Goal: Transaction & Acquisition: Book appointment/travel/reservation

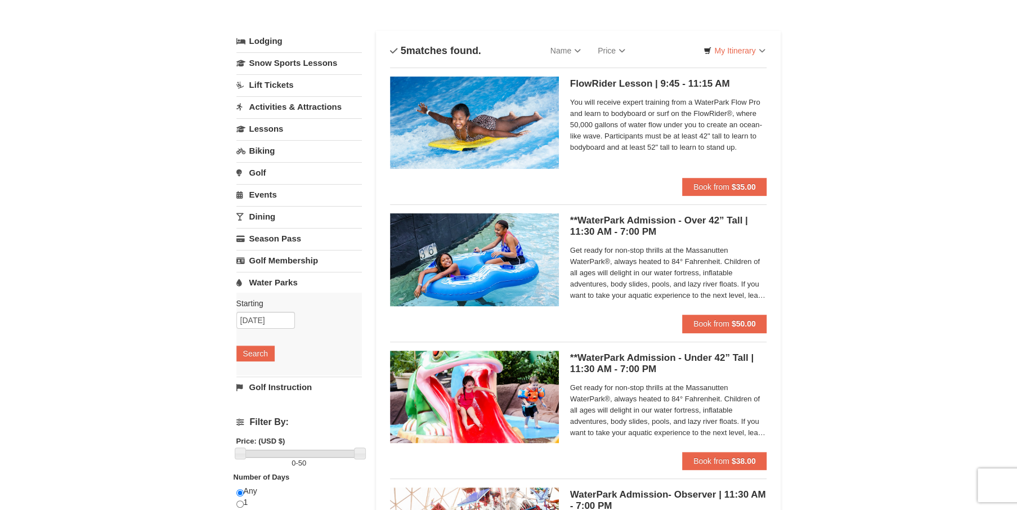
scroll to position [56, 0]
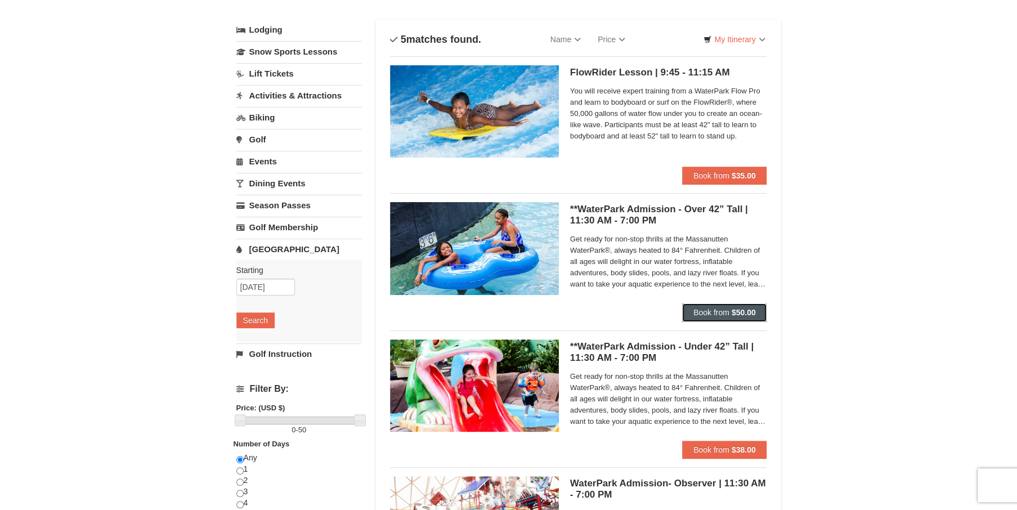
click at [727, 313] on span "Book from" at bounding box center [711, 312] width 36 height 9
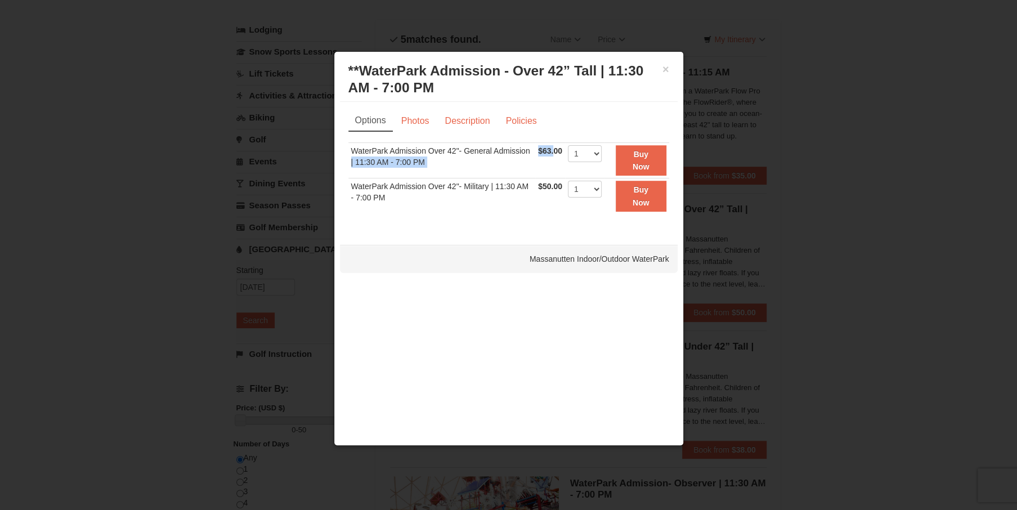
drag, startPoint x: 554, startPoint y: 159, endPoint x: 1004, endPoint y: 206, distance: 453.2
click at [606, 154] on tr "WaterPark Admission Over 42"- General Admission | 11:30 AM - 7:00 PM $63.00 Inc…" at bounding box center [508, 160] width 321 height 36
click at [906, 245] on div at bounding box center [508, 255] width 1017 height 510
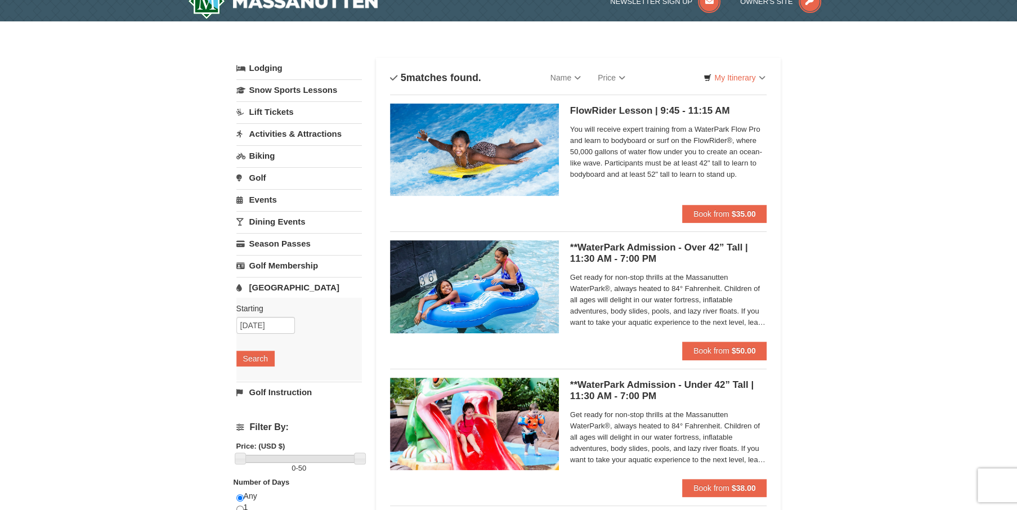
scroll to position [0, 0]
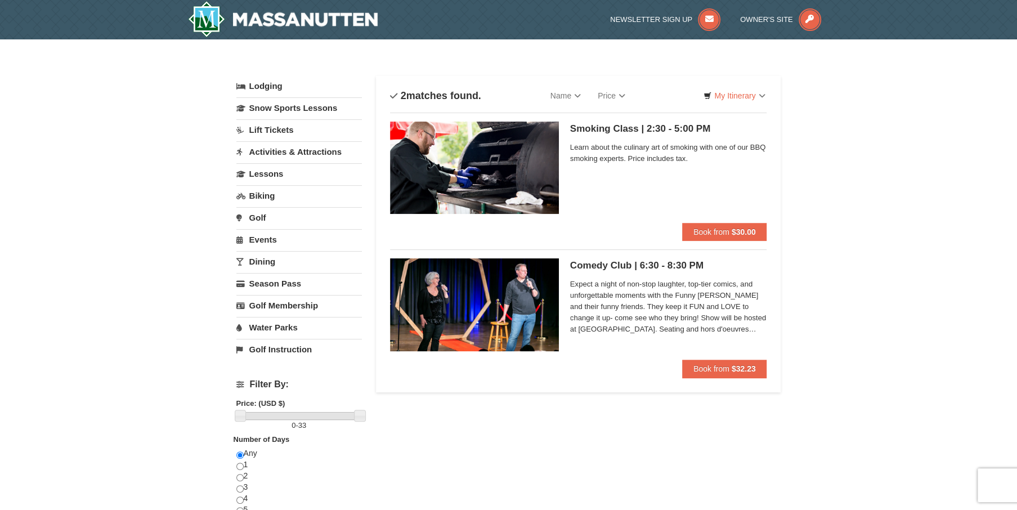
select select "9"
